Goal: Find specific page/section: Find specific page/section

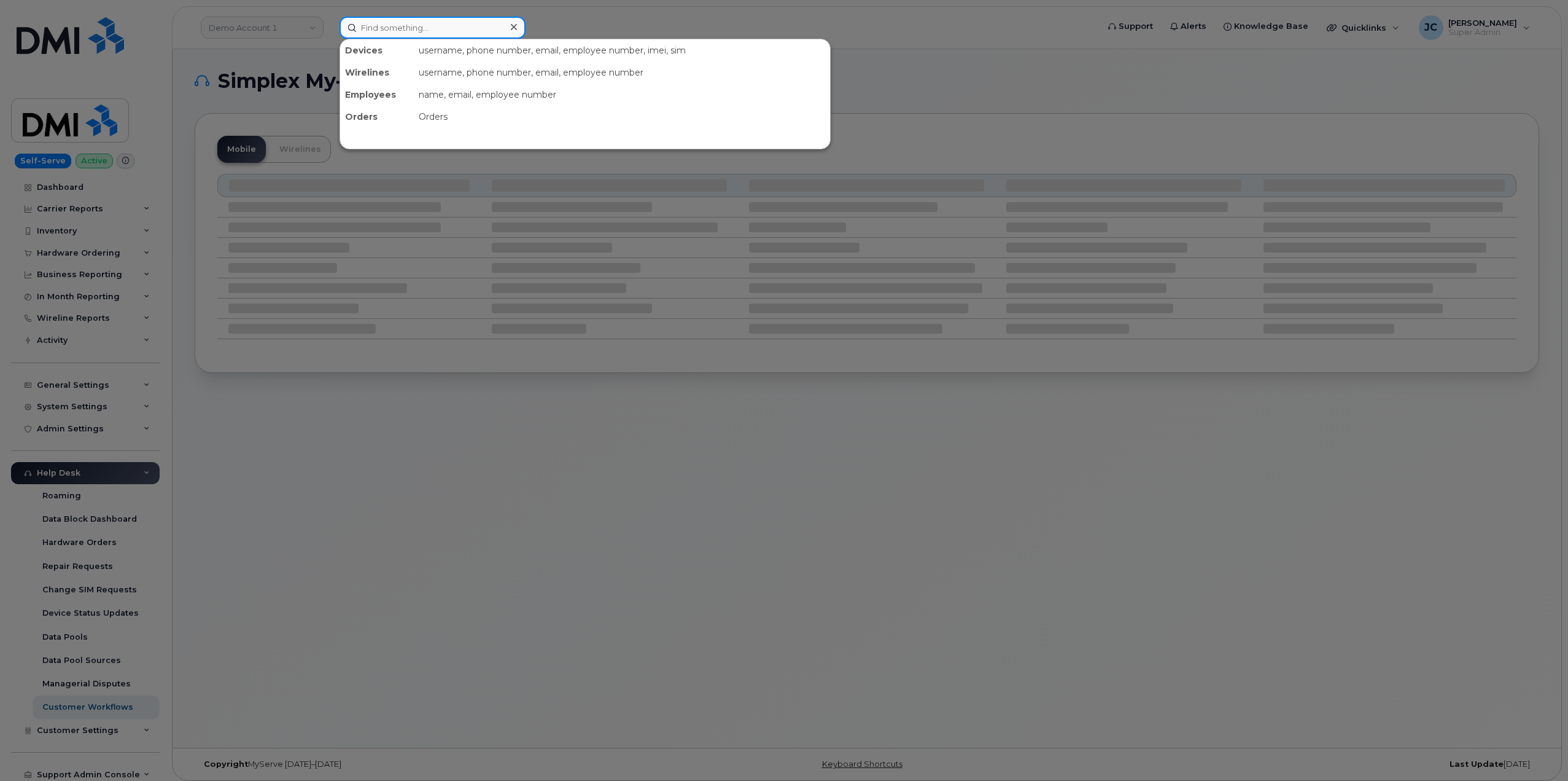
click at [449, 30] on input at bounding box center [432, 28] width 186 height 22
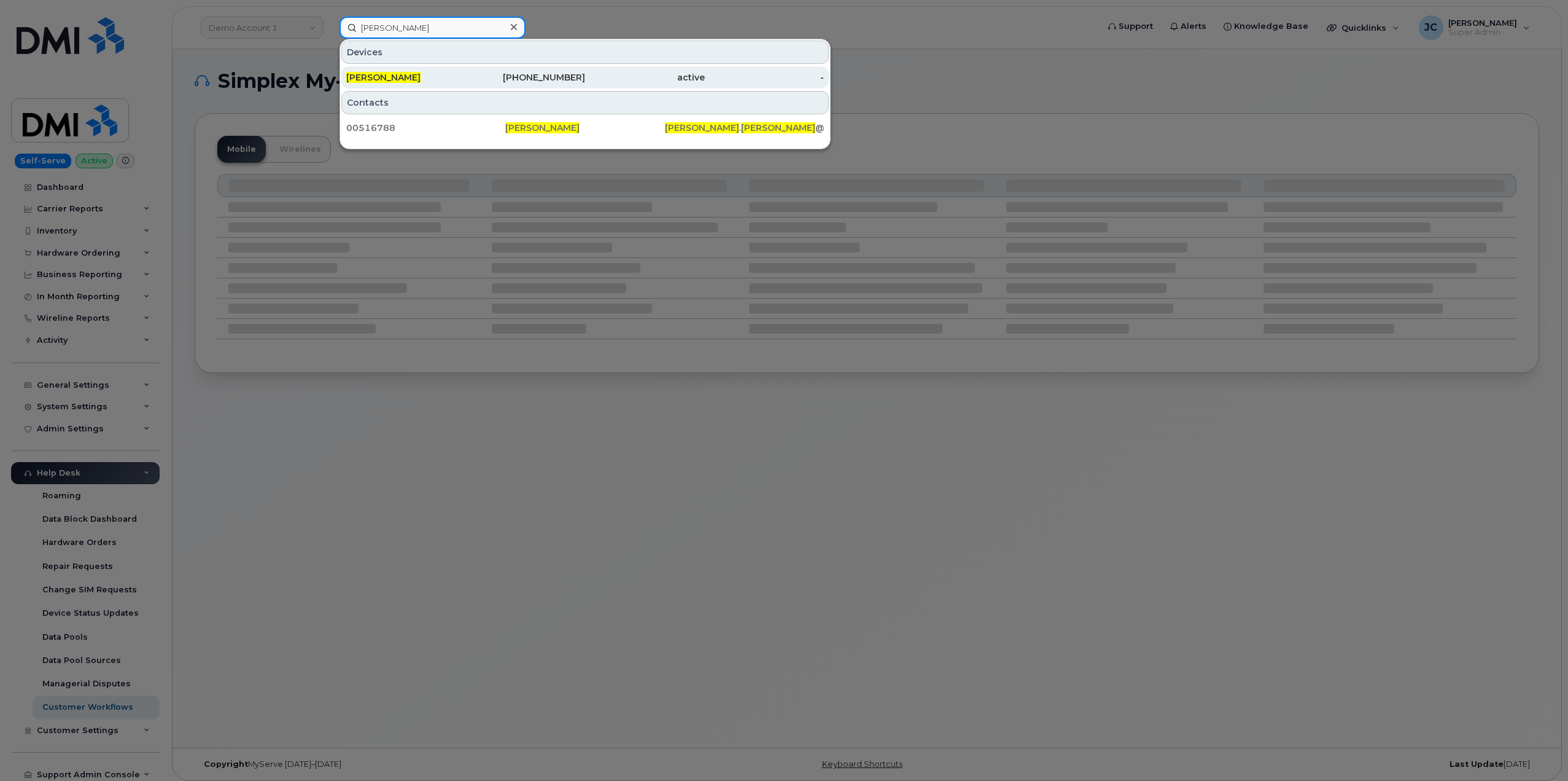
type input "[PERSON_NAME]"
click at [547, 73] on div "[PHONE_NUMBER]" at bounding box center [525, 77] width 120 height 12
